Goal: Transaction & Acquisition: Purchase product/service

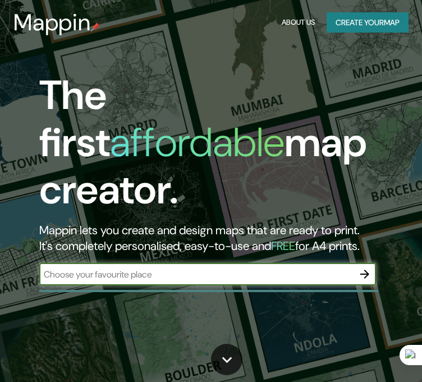
click at [335, 17] on button "Create your map" at bounding box center [368, 22] width 82 height 21
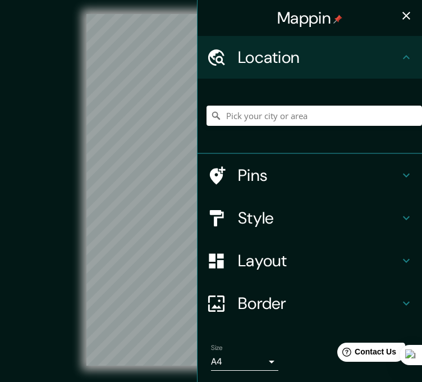
click at [316, 127] on div at bounding box center [315, 116] width 216 height 56
click at [321, 114] on input "Pick your city or area" at bounding box center [315, 116] width 216 height 20
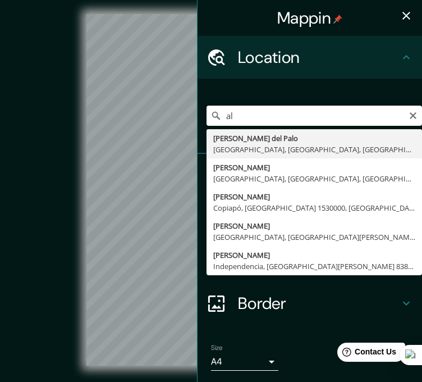
type input "a"
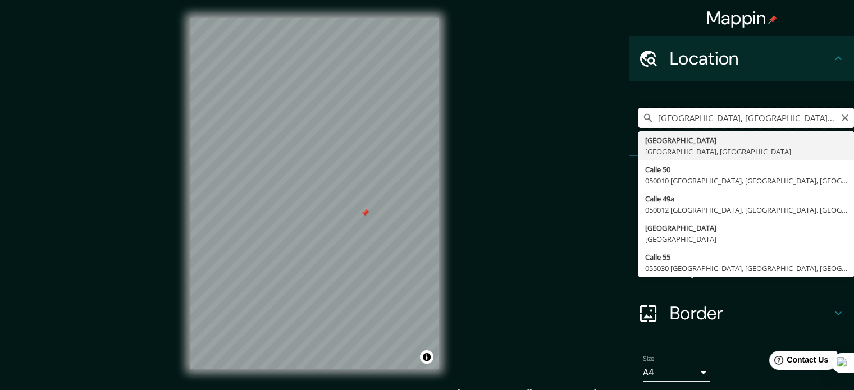
click at [422, 114] on input "[GEOGRAPHIC_DATA], [GEOGRAPHIC_DATA], [GEOGRAPHIC_DATA]" at bounding box center [746, 118] width 216 height 20
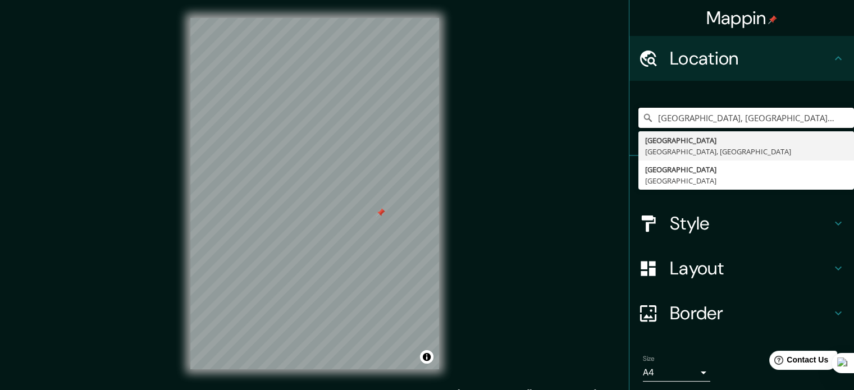
type input "[GEOGRAPHIC_DATA], [GEOGRAPHIC_DATA], Colombiaalejandro eche"
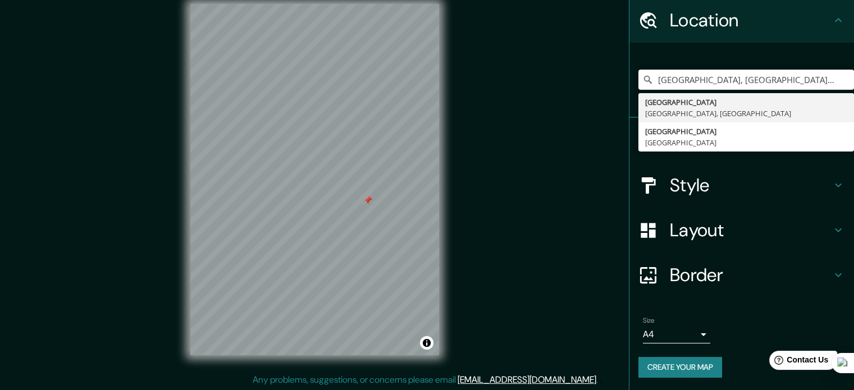
scroll to position [15, 0]
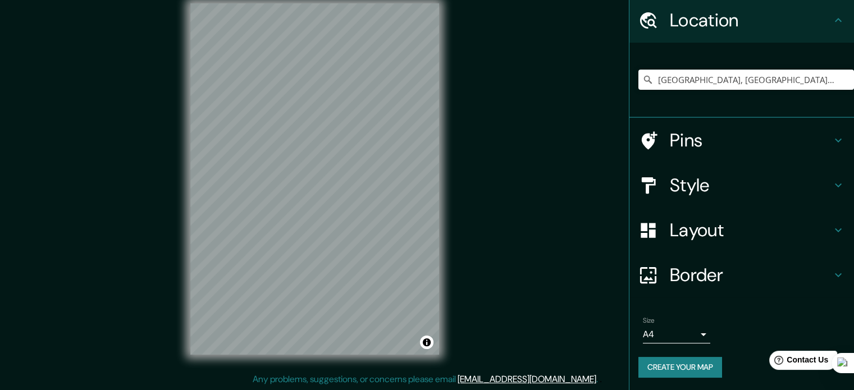
click at [422, 139] on icon at bounding box center [838, 141] width 7 height 4
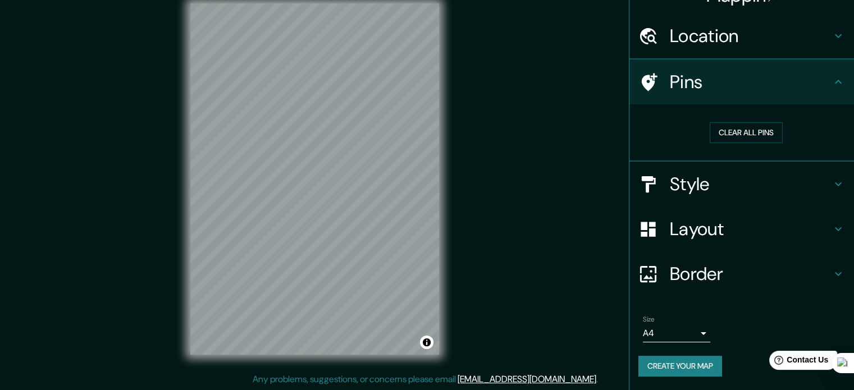
scroll to position [21, 0]
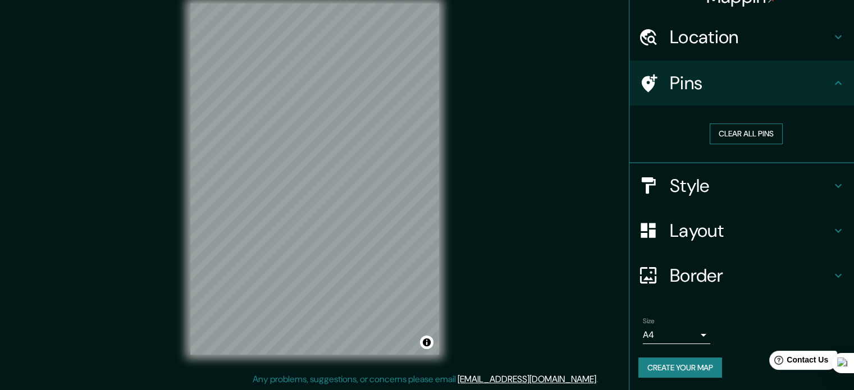
click at [422, 127] on button "Clear all pins" at bounding box center [746, 134] width 73 height 21
click at [422, 181] on icon at bounding box center [838, 185] width 13 height 13
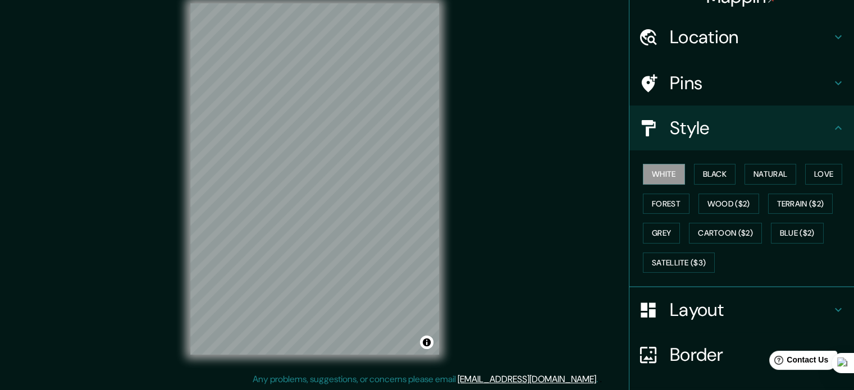
click at [422, 133] on icon at bounding box center [838, 127] width 13 height 13
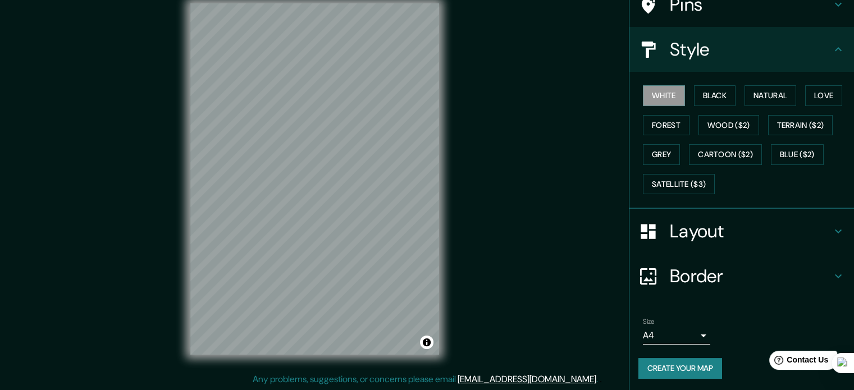
click at [422, 227] on icon at bounding box center [838, 231] width 13 height 13
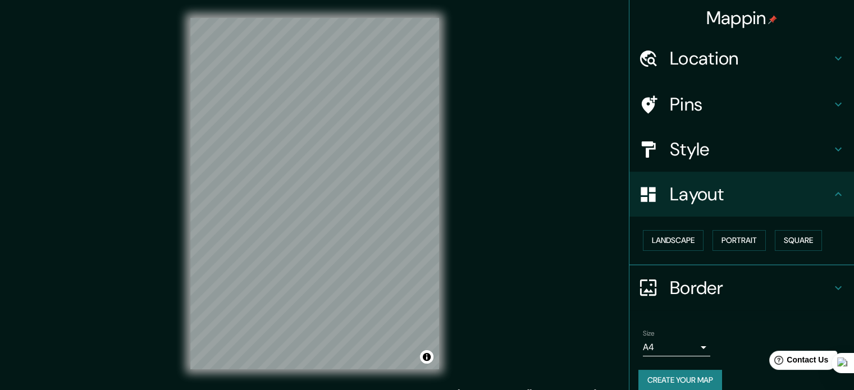
scroll to position [0, 0]
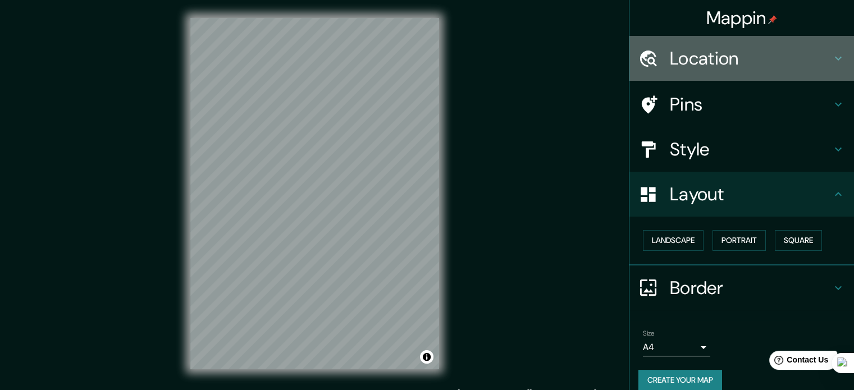
click at [422, 57] on icon at bounding box center [838, 58] width 13 height 13
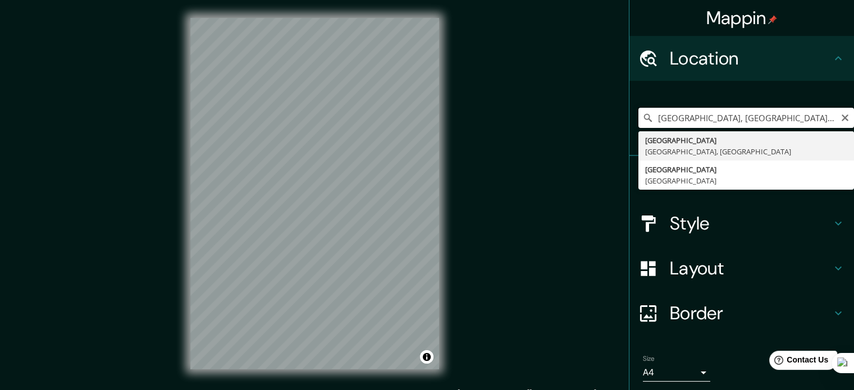
click at [422, 114] on input "[GEOGRAPHIC_DATA], [GEOGRAPHIC_DATA], Colombiaalejandro eche" at bounding box center [746, 118] width 216 height 20
click at [422, 118] on icon "Clear" at bounding box center [845, 117] width 9 height 9
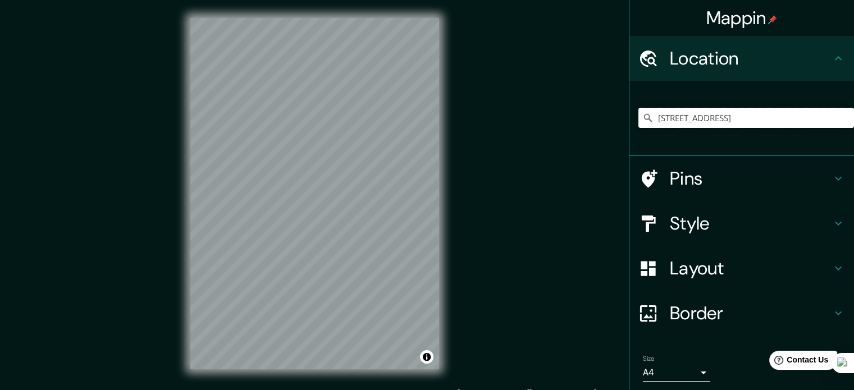
type input "[STREET_ADDRESS]"
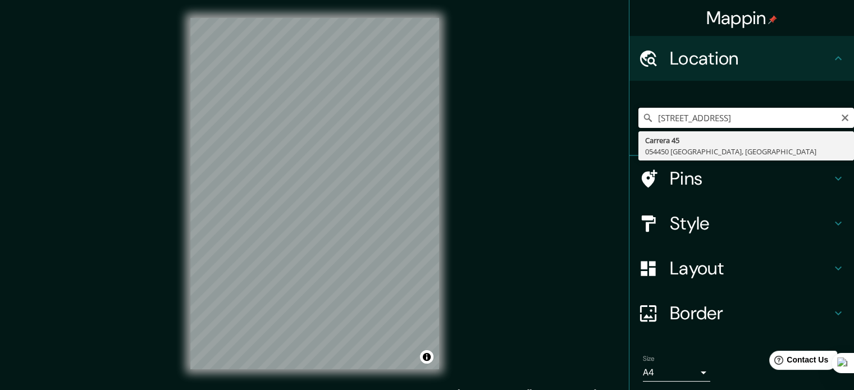
click at [422, 120] on input "[STREET_ADDRESS]" at bounding box center [746, 118] width 216 height 20
click at [422, 121] on icon "Clear" at bounding box center [845, 117] width 9 height 9
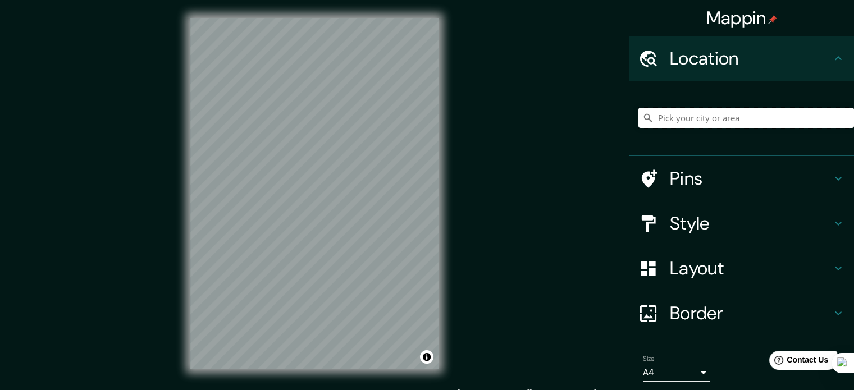
paste input "Cl. [STREET_ADDRESS][PERSON_NAME][PERSON_NAME]"
click at [418, 116] on div "Mappin Location [GEOGRAPHIC_DATA], [GEOGRAPHIC_DATA], [GEOGRAPHIC_DATA] [GEOGRA…" at bounding box center [427, 202] width 854 height 405
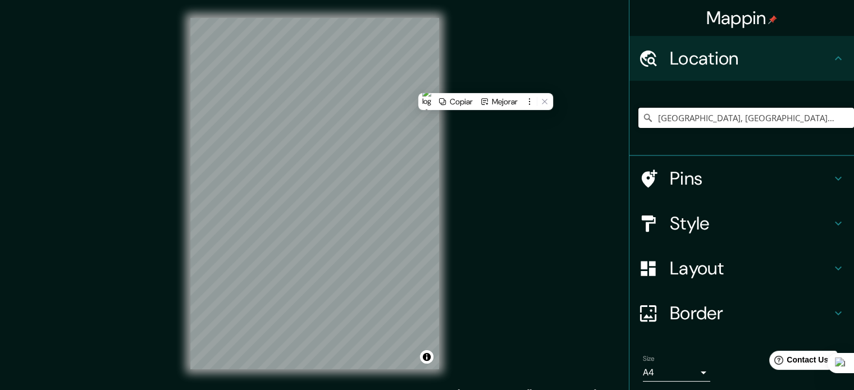
paste input "Cl. [STREET_ADDRESS][PERSON_NAME][PERSON_NAME], [GEOGRAPHIC_DATA]"
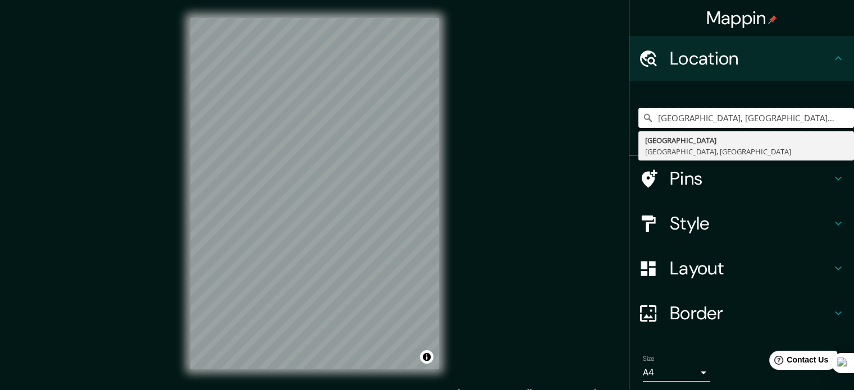
drag, startPoint x: 654, startPoint y: 124, endPoint x: 507, endPoint y: 124, distance: 146.5
click at [422, 123] on div "Mappin Location [GEOGRAPHIC_DATA], [GEOGRAPHIC_DATA], [GEOGRAPHIC_DATA] [GEOGRA…" at bounding box center [427, 202] width 854 height 405
type input "[GEOGRAPHIC_DATA], [GEOGRAPHIC_DATA], [GEOGRAPHIC_DATA]"
